Goal: Information Seeking & Learning: Learn about a topic

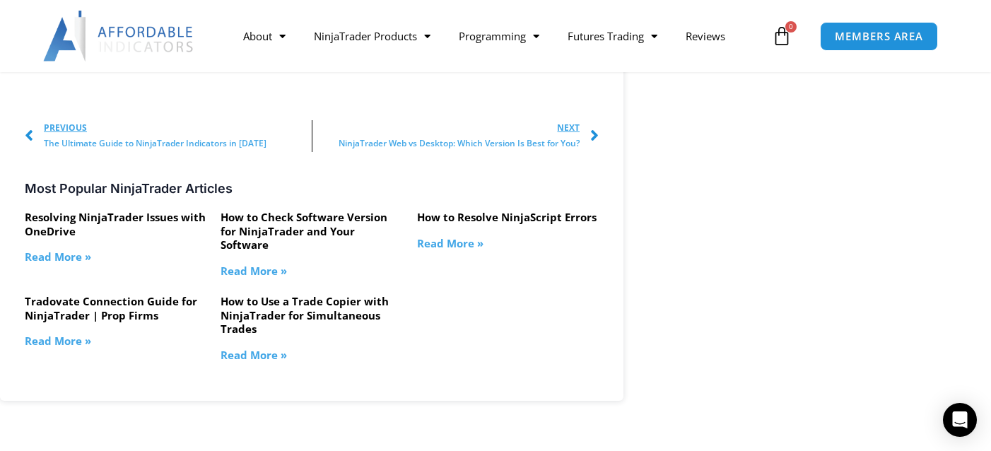
scroll to position [1626, 0]
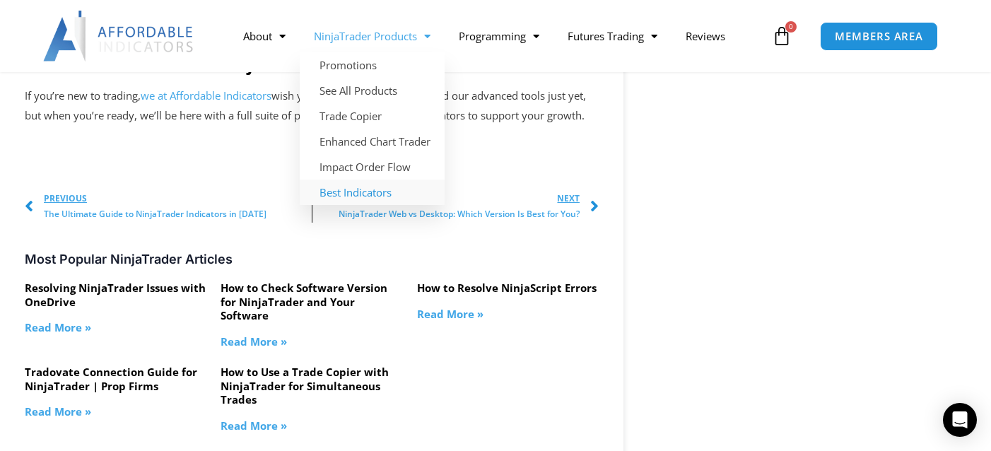
click at [371, 190] on link "Best Indicators" at bounding box center [372, 192] width 145 height 25
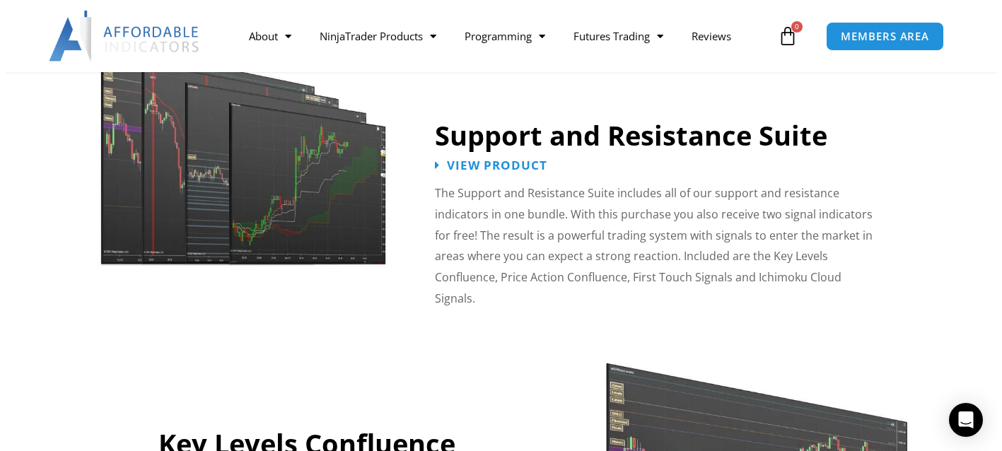
scroll to position [1276, 0]
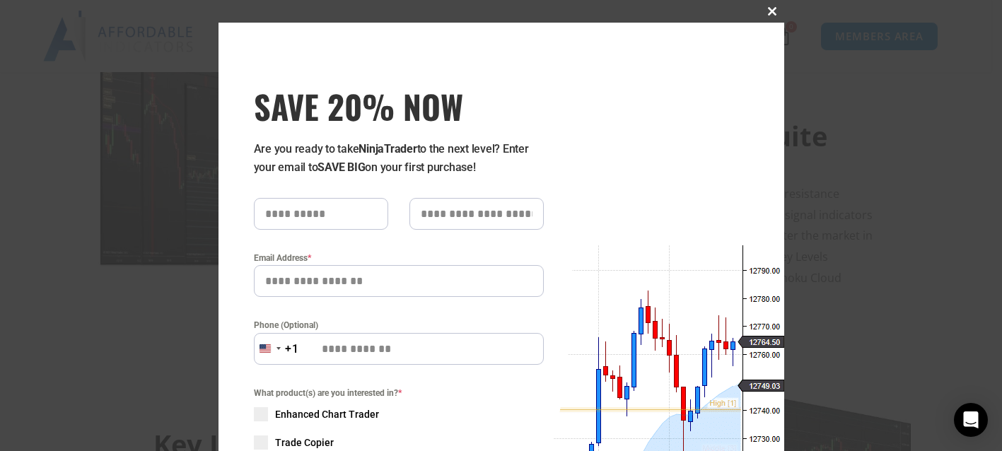
click at [764, 14] on span at bounding box center [773, 11] width 23 height 8
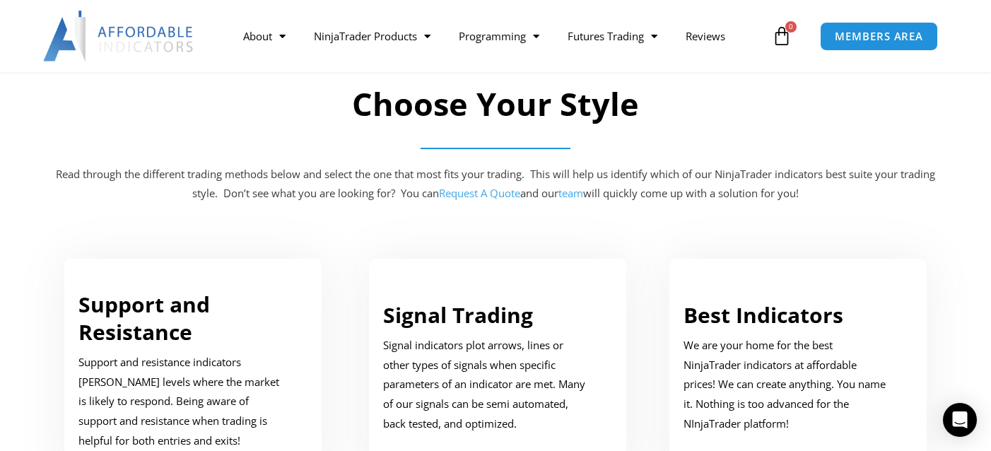
scroll to position [283, 0]
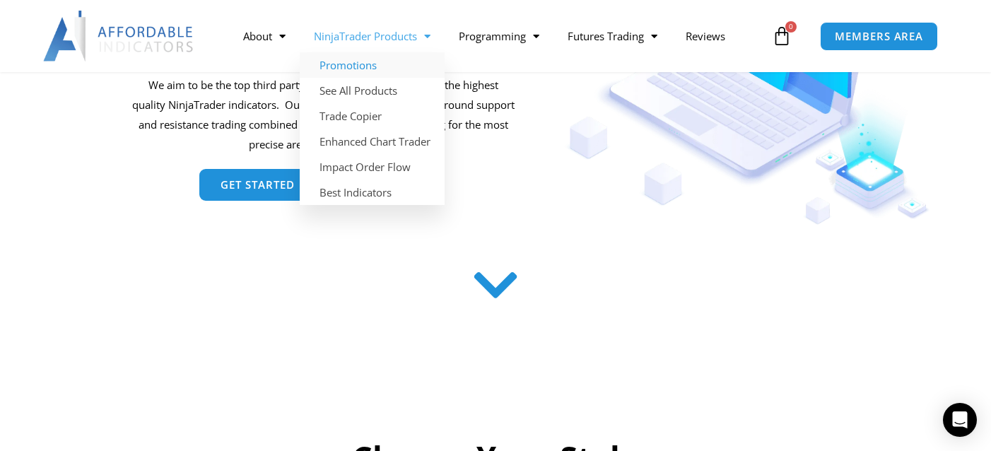
click at [356, 65] on link "Promotions" at bounding box center [372, 64] width 145 height 25
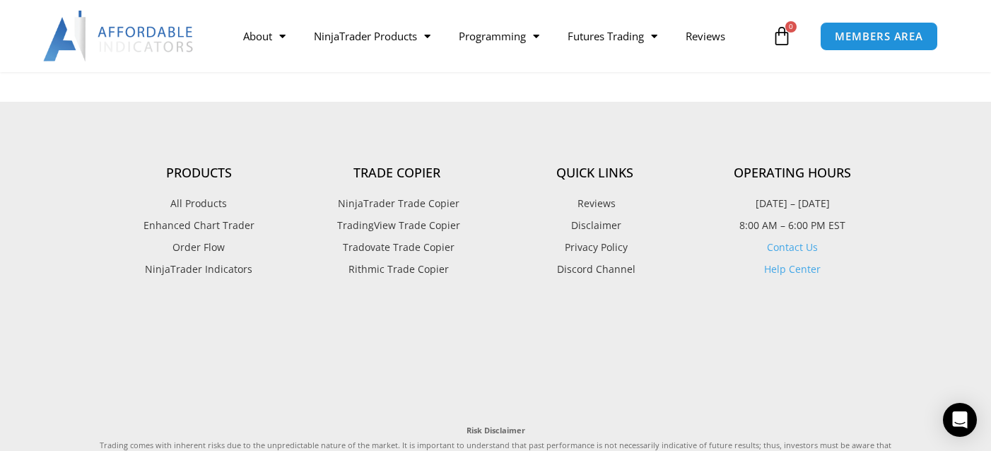
scroll to position [2546, 0]
